Goal: Find specific page/section: Find specific page/section

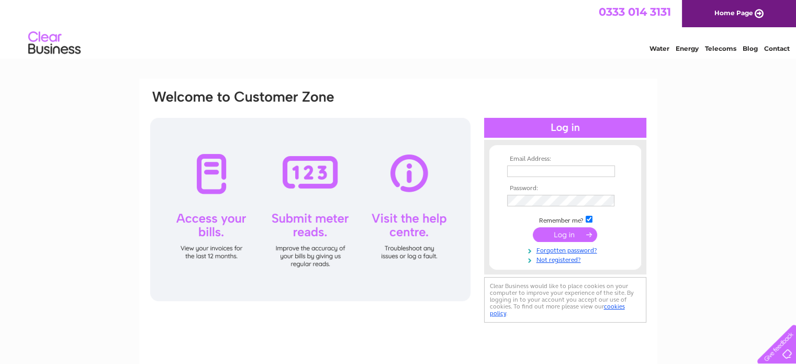
type input "[EMAIL_ADDRESS][DOMAIN_NAME]"
click at [567, 232] on input "submit" at bounding box center [565, 234] width 64 height 15
click at [571, 234] on input "submit" at bounding box center [565, 234] width 64 height 15
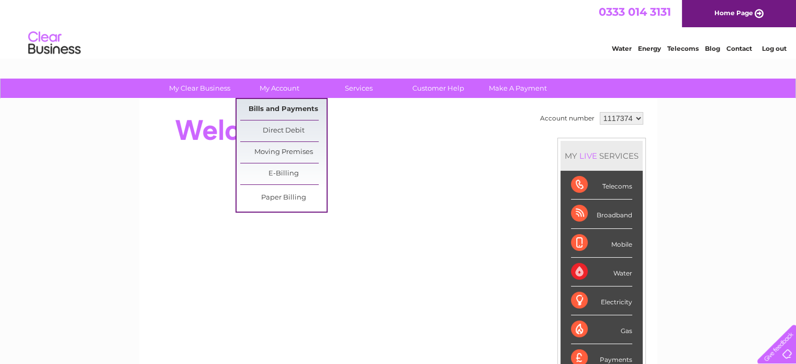
click at [281, 104] on link "Bills and Payments" at bounding box center [283, 109] width 86 height 21
click at [276, 108] on link "Bills and Payments" at bounding box center [283, 109] width 86 height 21
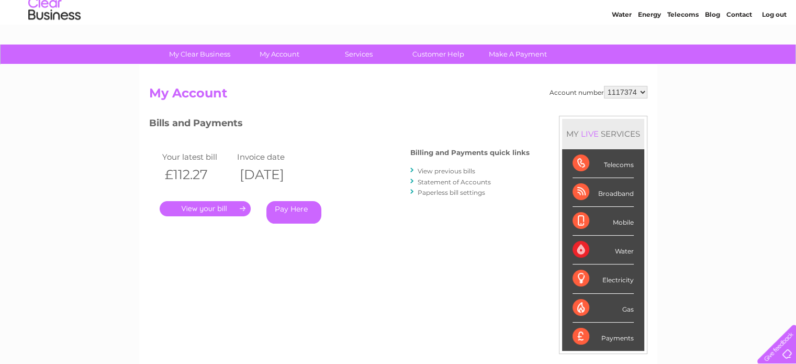
scroll to position [52, 0]
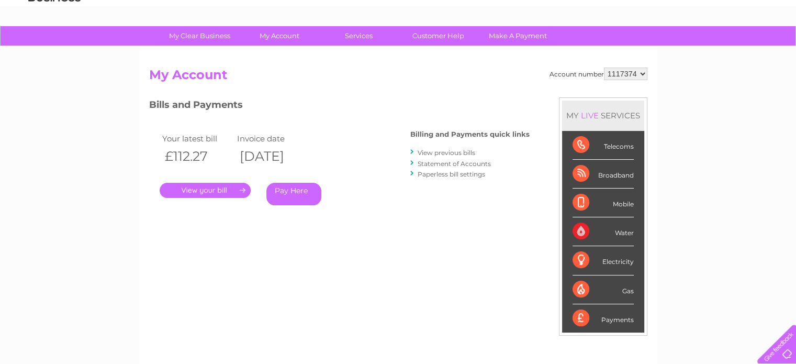
click at [214, 194] on link "." at bounding box center [205, 190] width 91 height 15
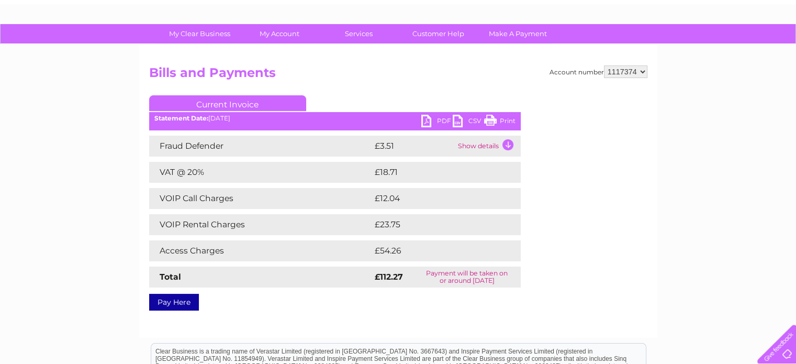
scroll to position [52, 0]
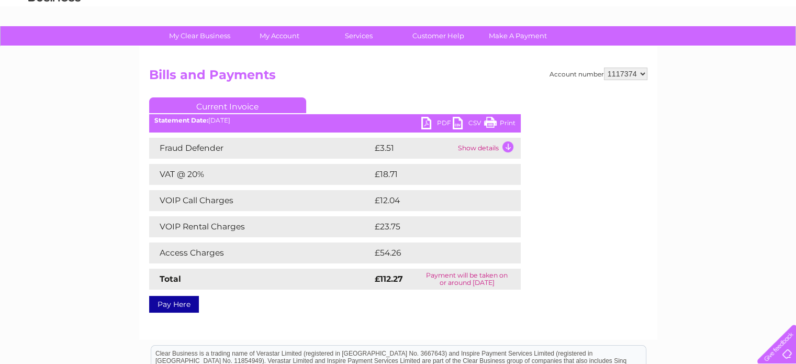
click at [493, 119] on link "Print" at bounding box center [499, 124] width 31 height 15
